Goal: Information Seeking & Learning: Find specific page/section

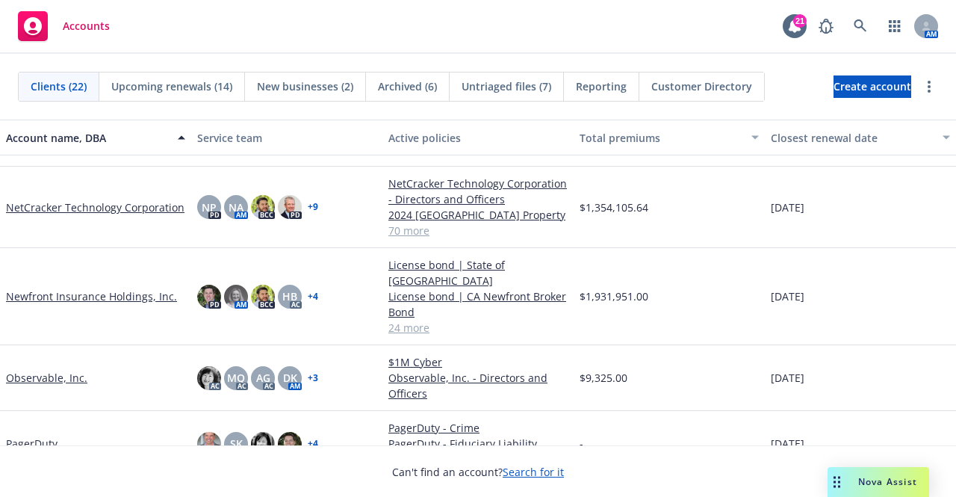
scroll to position [433, 0]
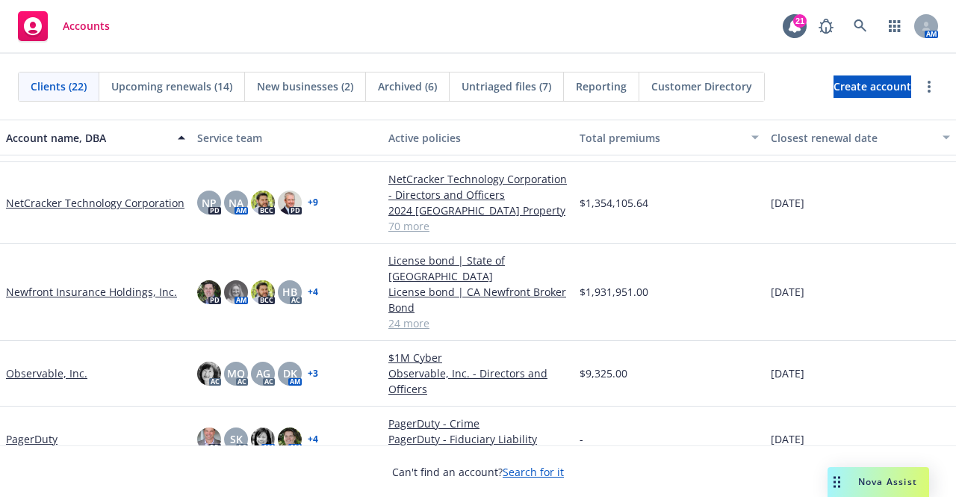
click at [108, 284] on link "Newfront Insurance Holdings, Inc." at bounding box center [91, 292] width 171 height 16
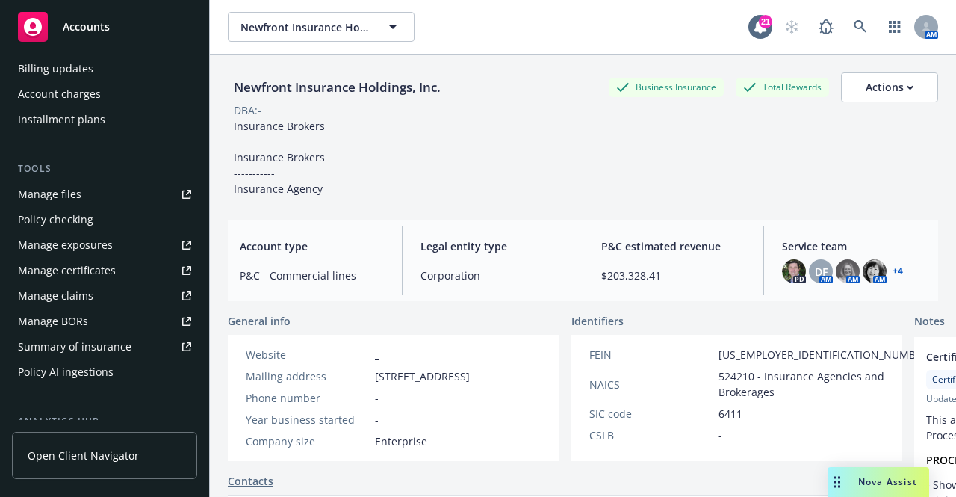
scroll to position [297, 0]
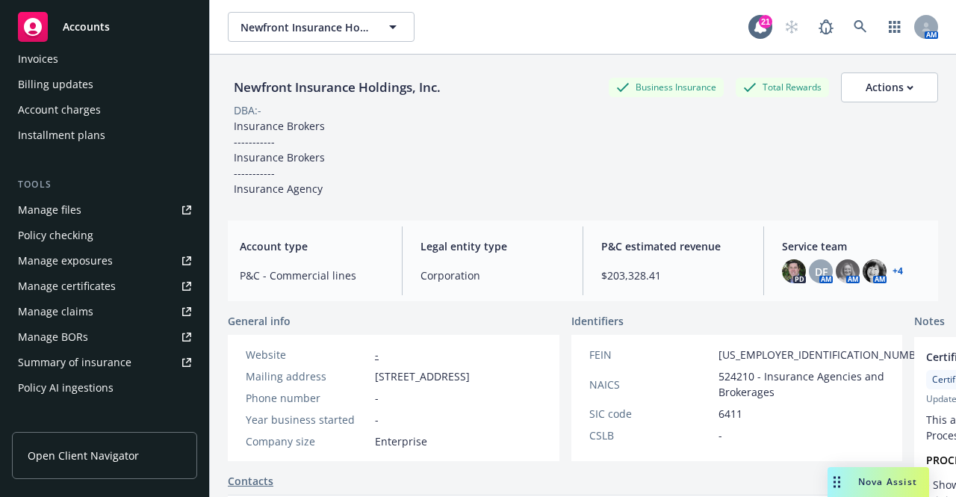
click at [82, 202] on link "Manage files" at bounding box center [104, 210] width 185 height 24
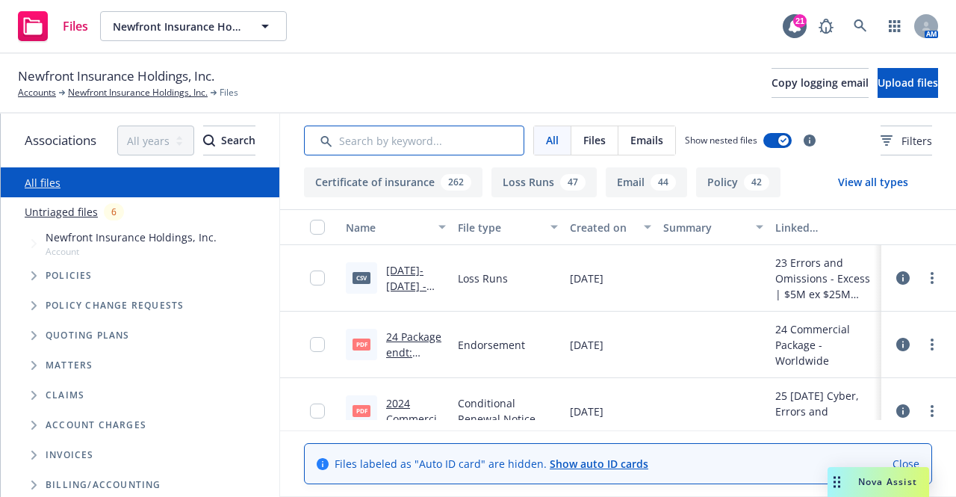
click at [406, 139] on input "Search by keyword..." at bounding box center [414, 140] width 220 height 30
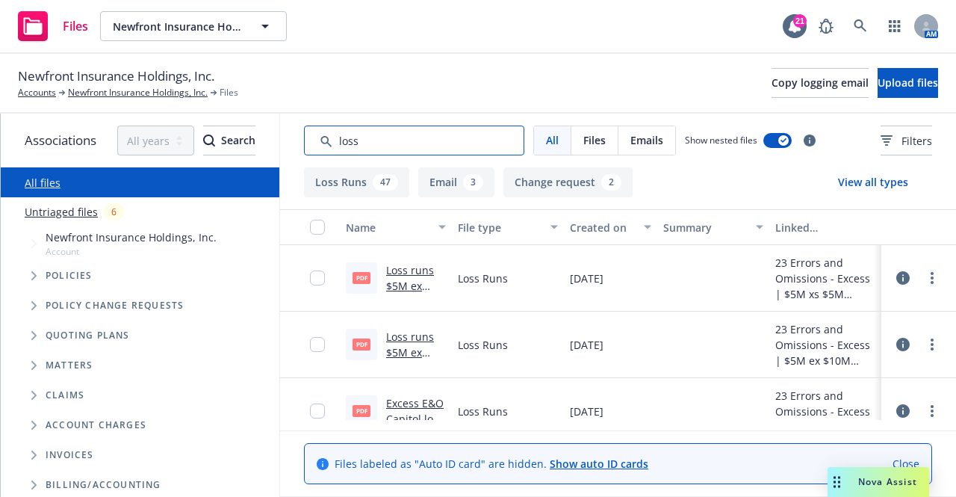
type input "loss"
drag, startPoint x: 884, startPoint y: 261, endPoint x: 884, endPoint y: 291, distance: 29.9
click at [884, 291] on div at bounding box center [918, 278] width 75 height 66
